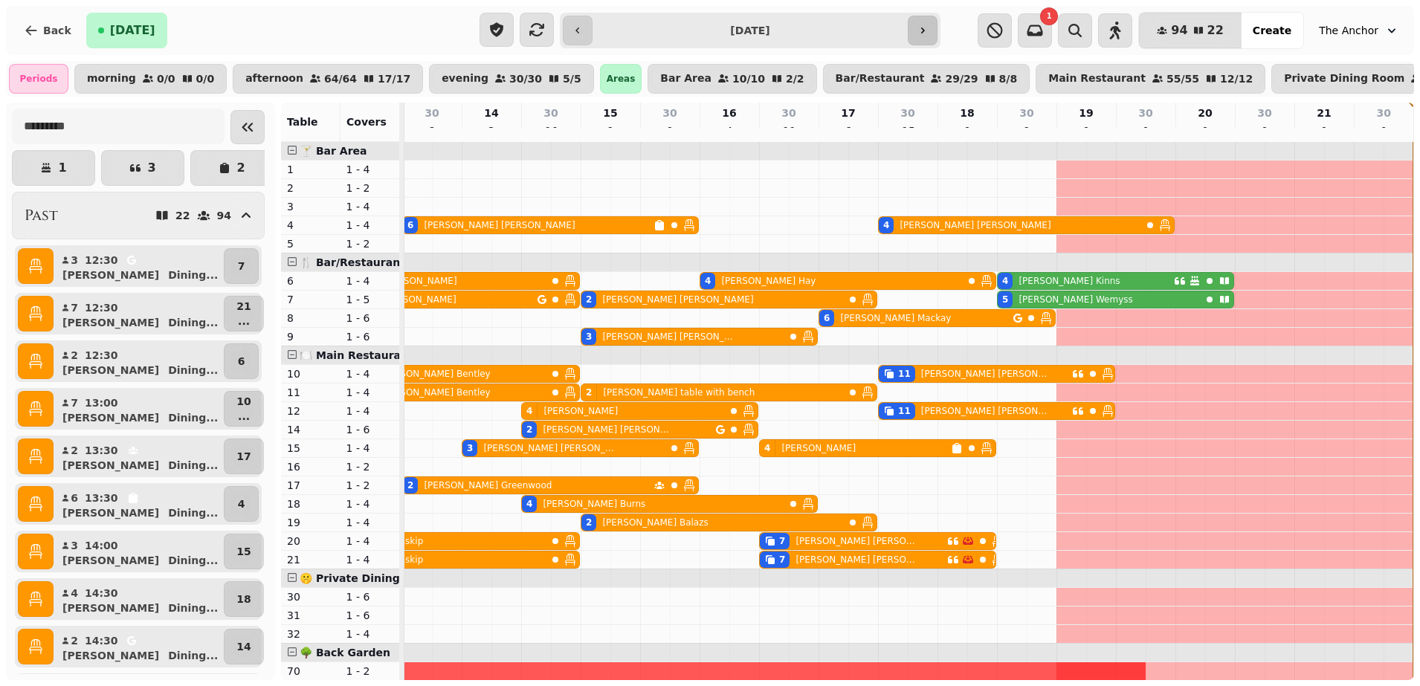
click at [915, 38] on button "button" at bounding box center [923, 31] width 30 height 30
type input "**********"
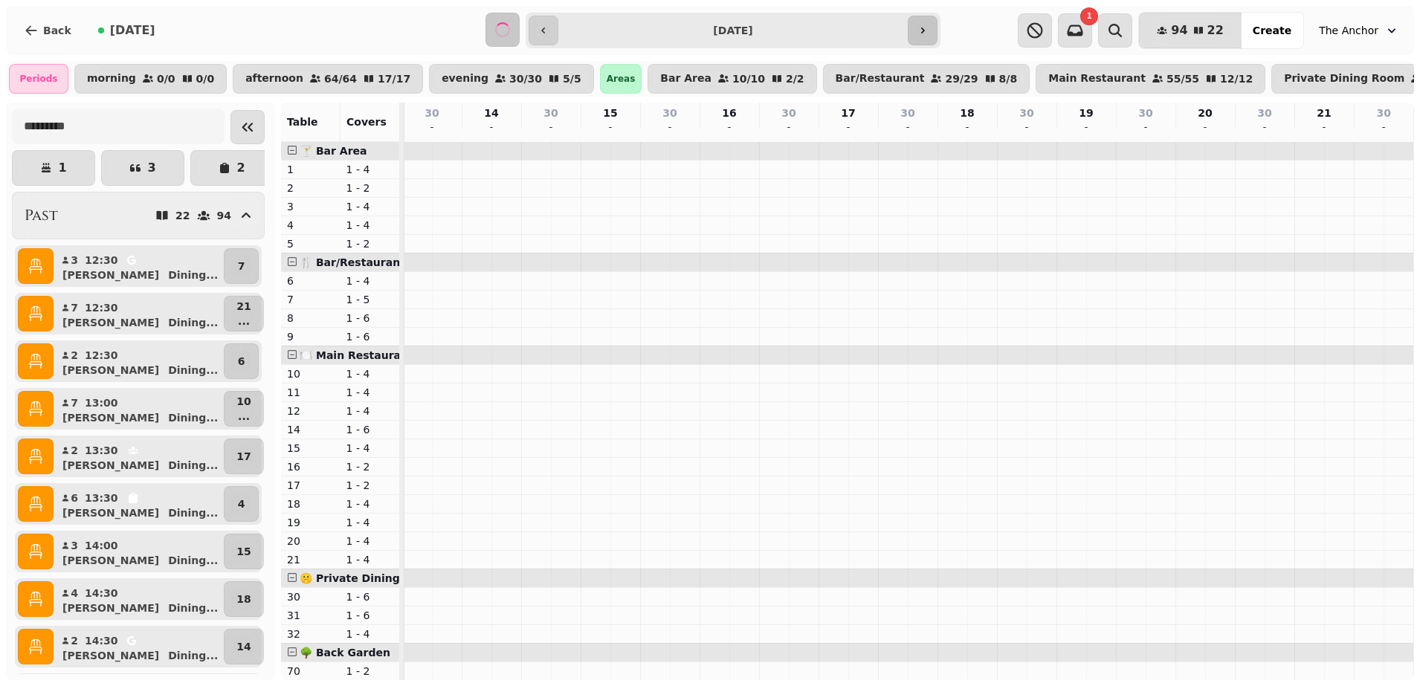
scroll to position [0, 314]
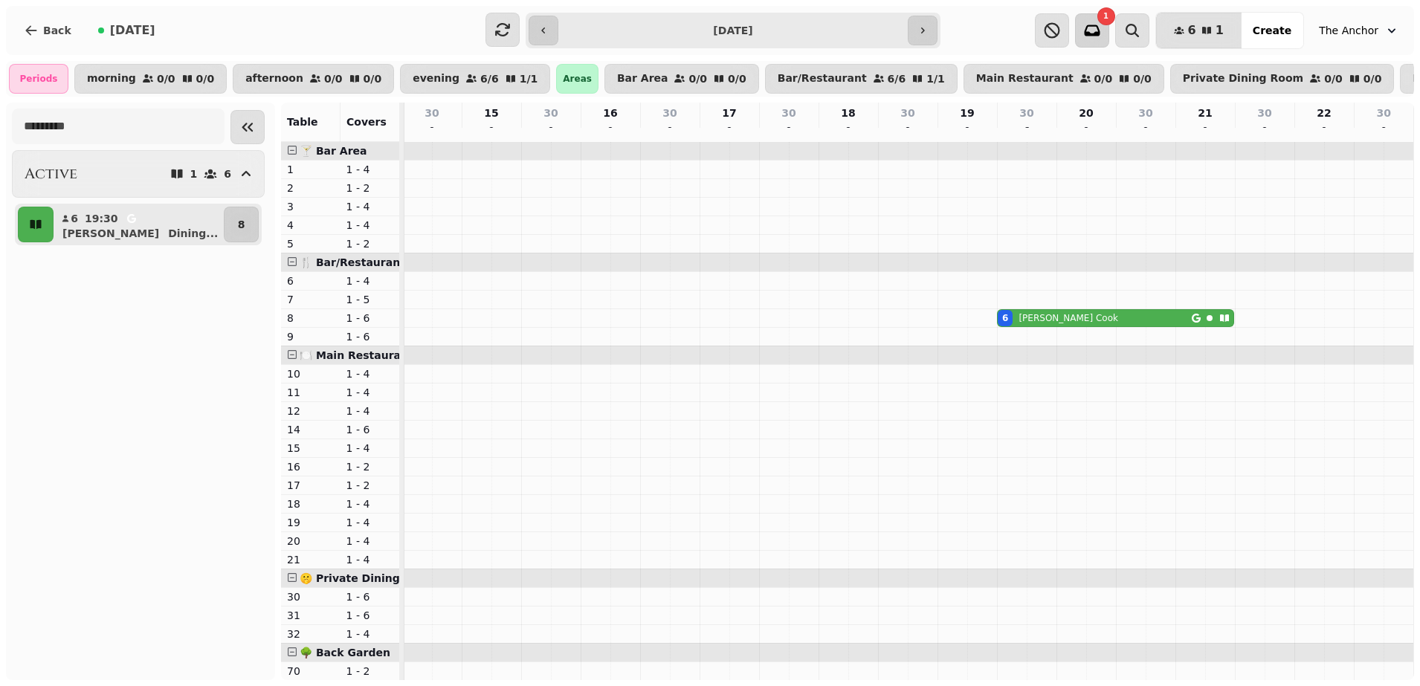
click at [1101, 27] on icon "button" at bounding box center [1092, 31] width 18 height 18
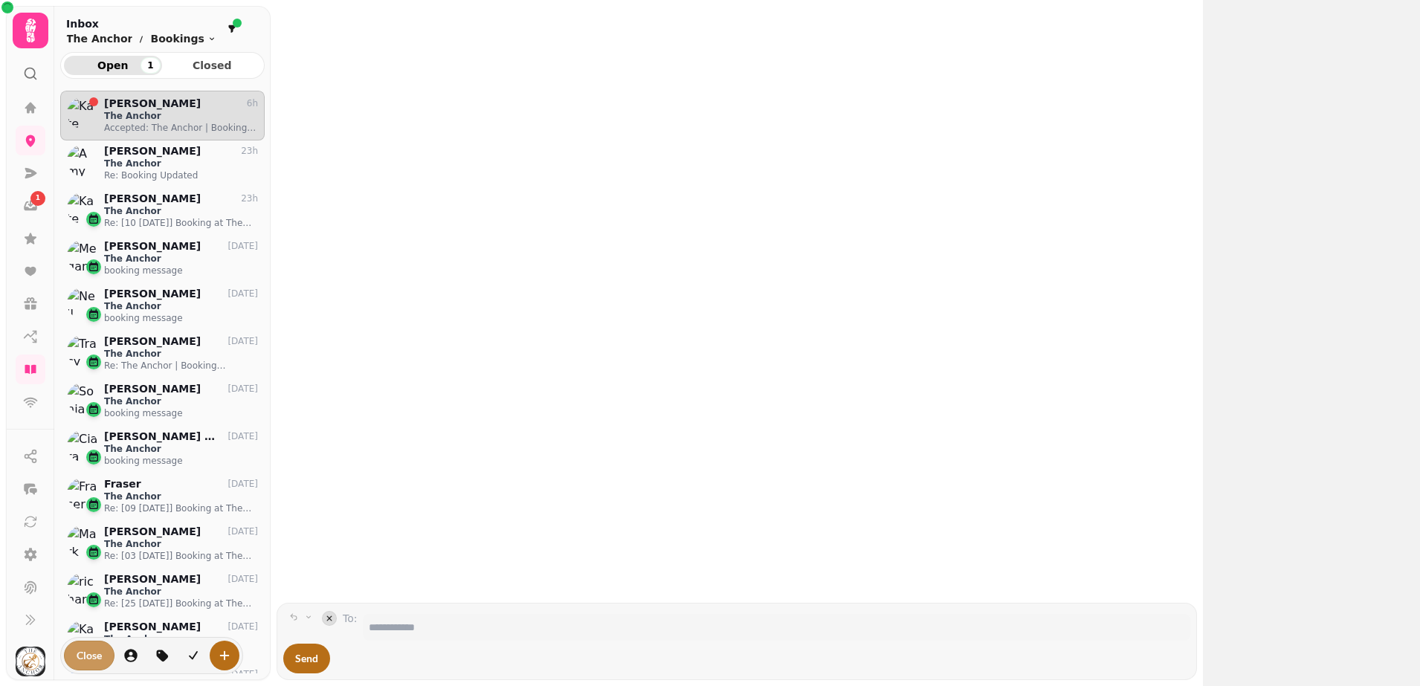
scroll to position [569, 190]
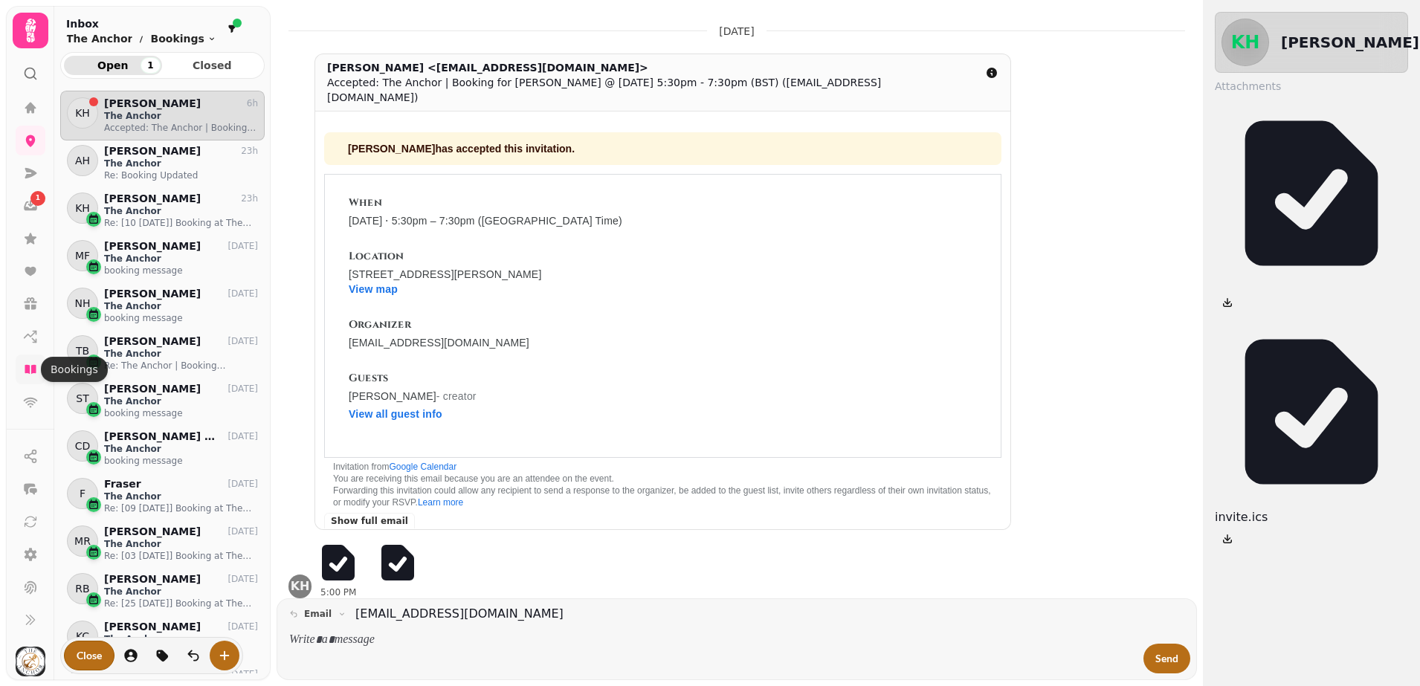
click at [33, 369] on icon at bounding box center [30, 369] width 11 height 9
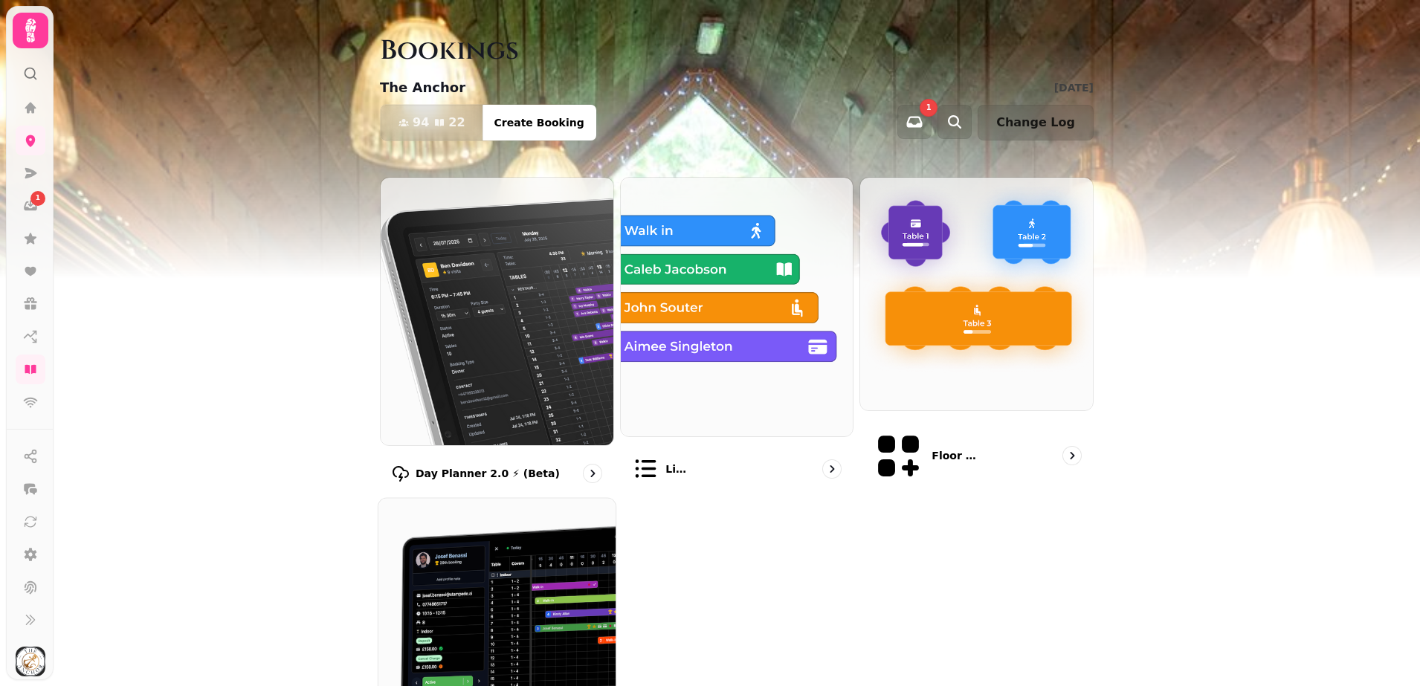
click at [488, 598] on img at bounding box center [497, 616] width 261 height 261
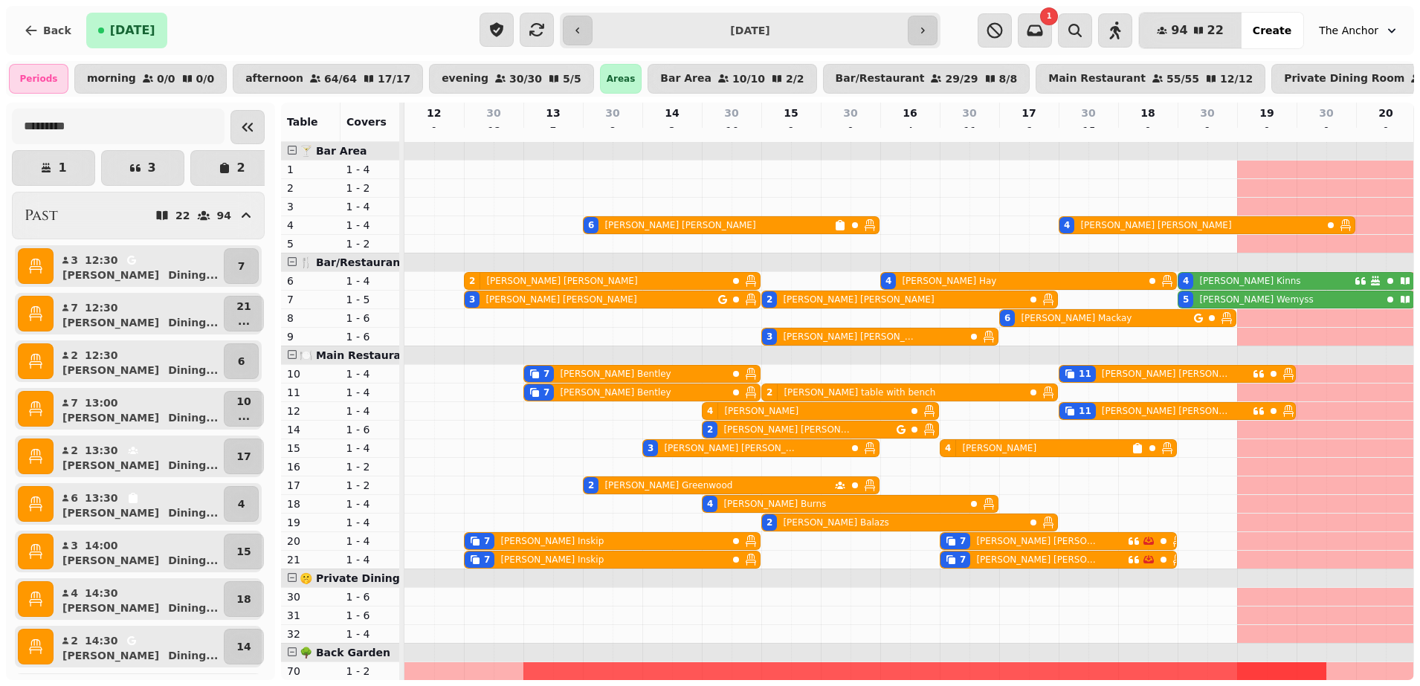
scroll to position [0, 181]
